Goal: Navigation & Orientation: Find specific page/section

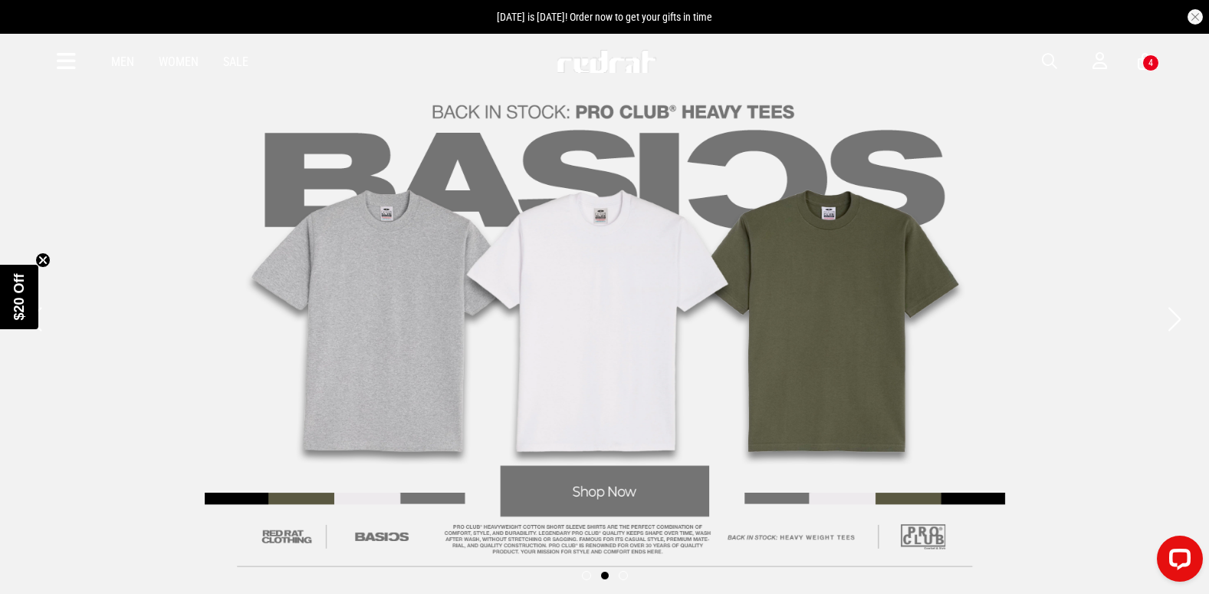
click at [1041, 61] on div "Men Women Sale Sign in New Back Footwear Back Mens Back Womens Back Youth & Kid…" at bounding box center [605, 61] width 1120 height 55
click at [1051, 59] on span "button" at bounding box center [1049, 61] width 15 height 18
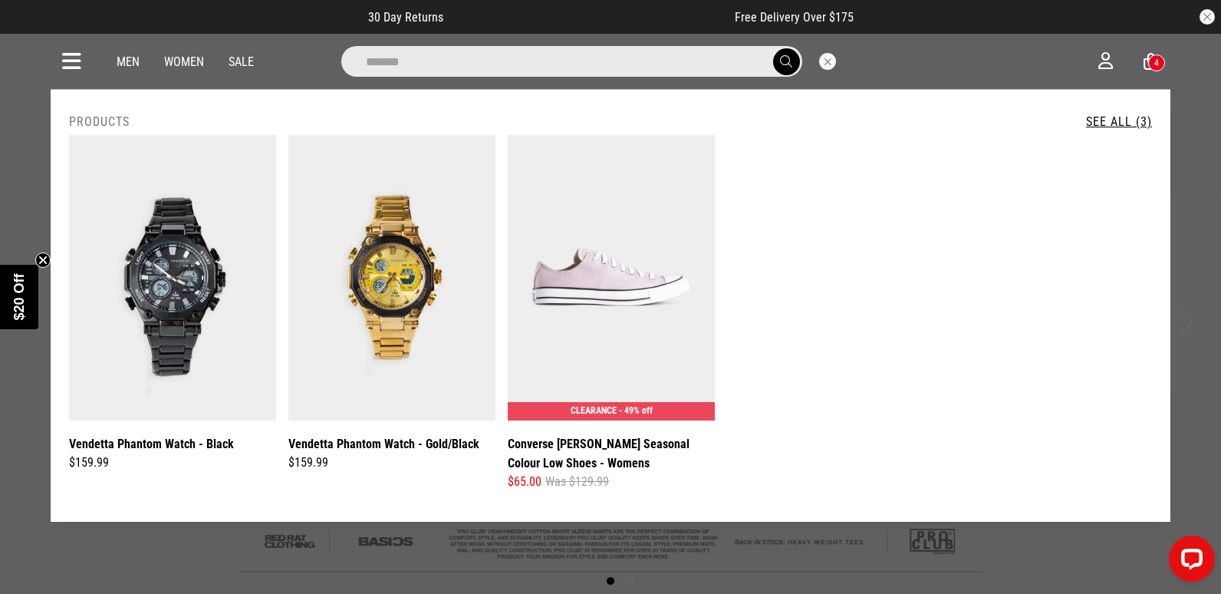
type input "******"
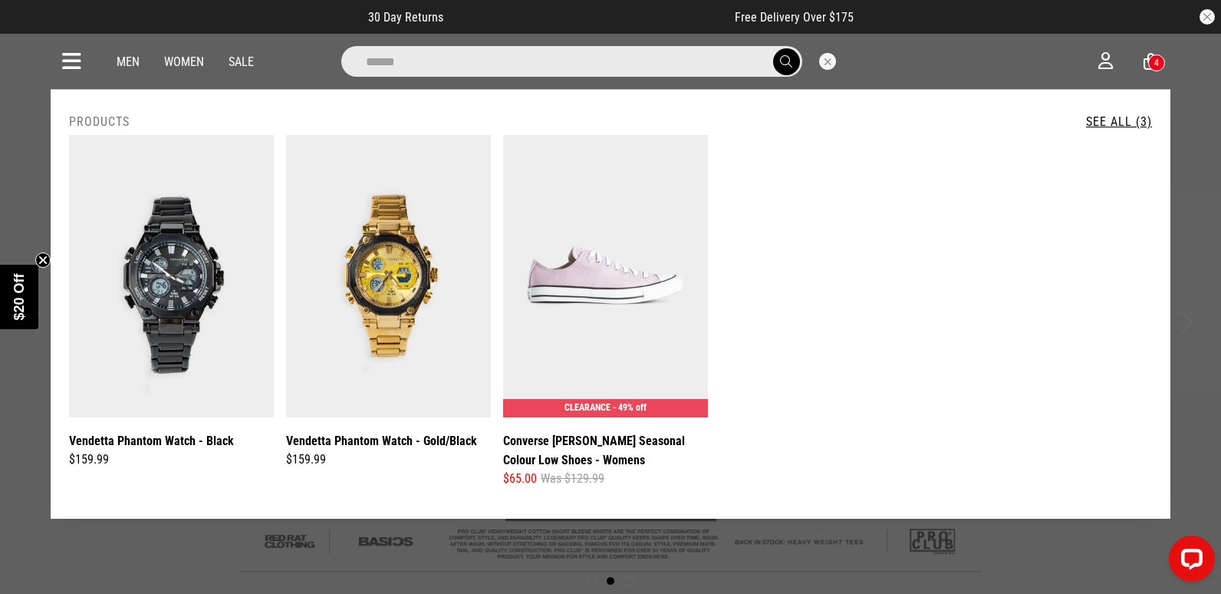
click at [821, 61] on button "Close search" at bounding box center [827, 61] width 17 height 17
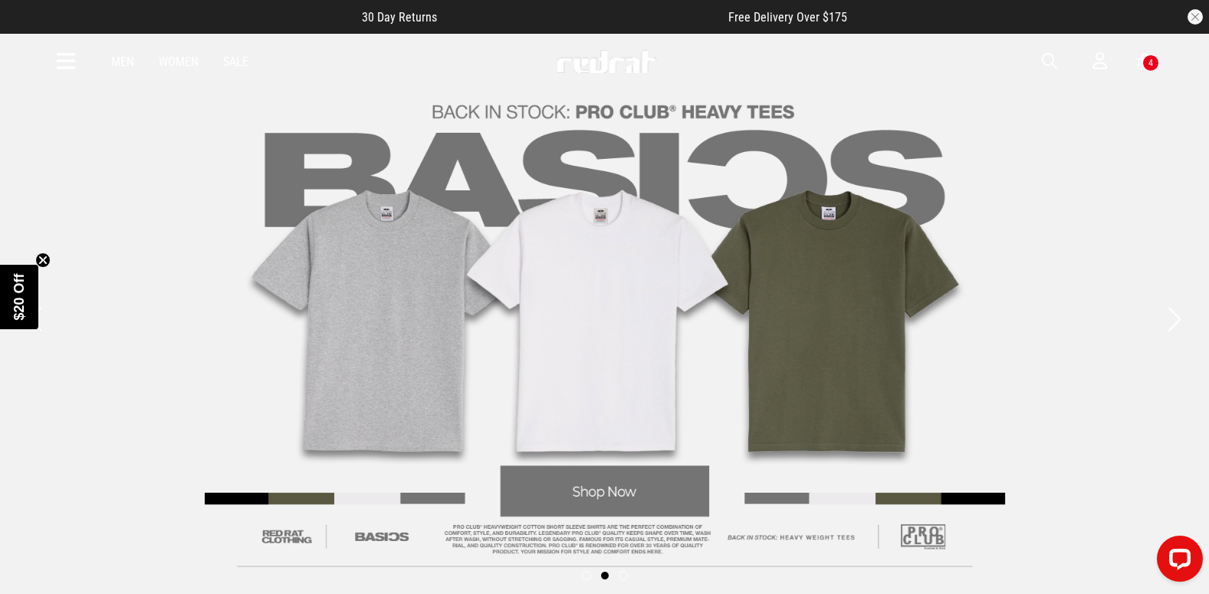
click at [72, 48] on div "Men Women Sale Sign in New Back Footwear Back Mens Back Womens Back Youth & Kid…" at bounding box center [605, 61] width 1120 height 55
click at [68, 58] on icon at bounding box center [66, 61] width 19 height 25
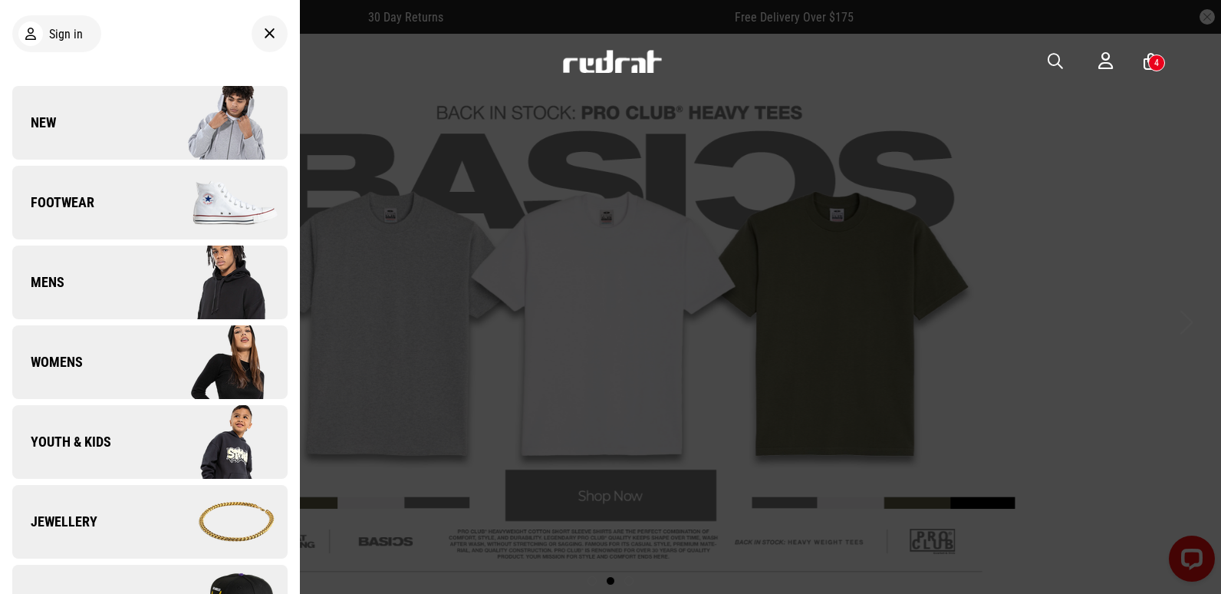
click at [85, 123] on link "New" at bounding box center [149, 123] width 275 height 74
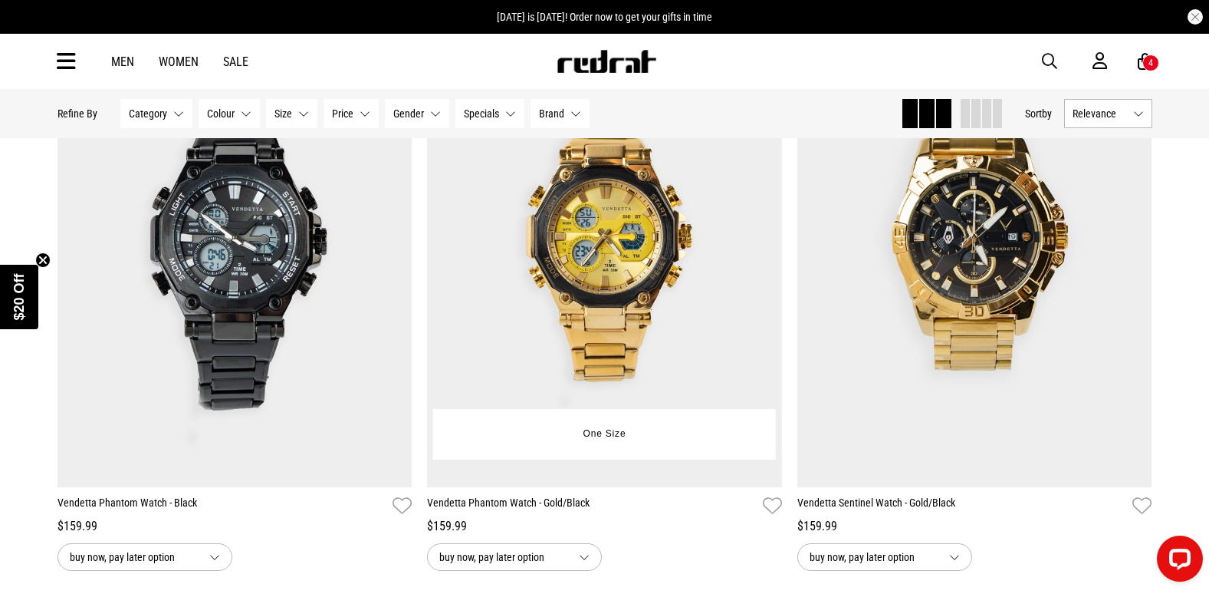
scroll to position [307, 0]
